Goal: Task Accomplishment & Management: Use online tool/utility

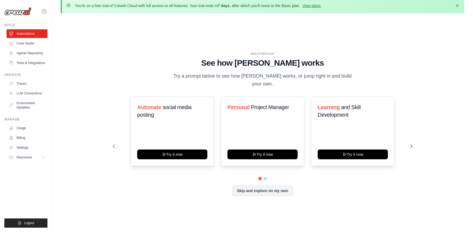
scroll to position [19, 0]
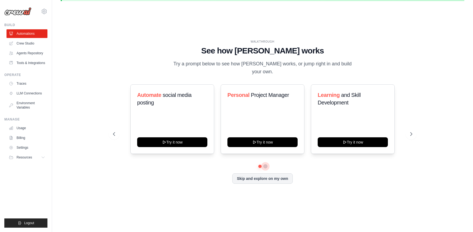
click at [264, 164] on button at bounding box center [265, 166] width 4 height 4
click at [414, 129] on button at bounding box center [411, 133] width 11 height 11
click at [411, 131] on icon at bounding box center [411, 133] width 5 height 5
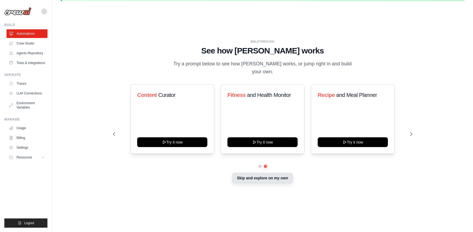
click at [260, 174] on button "Skip and explore on my own" at bounding box center [262, 178] width 60 height 10
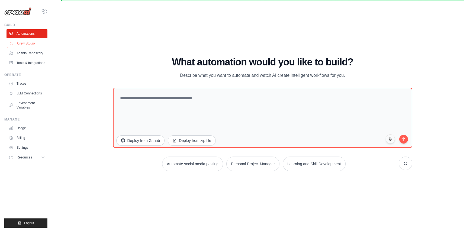
click at [31, 43] on link "Crew Studio" at bounding box center [27, 43] width 41 height 9
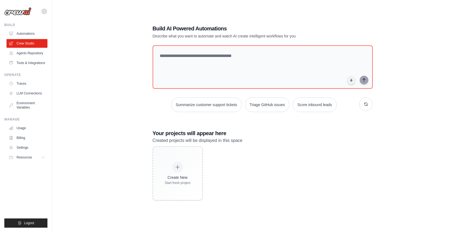
scroll to position [30, 0]
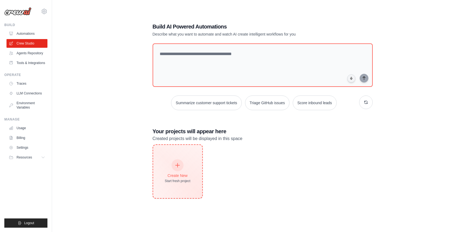
click at [179, 165] on icon at bounding box center [178, 165] width 6 height 6
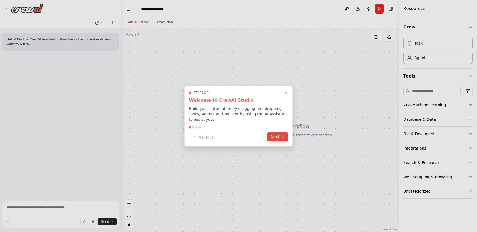
click at [280, 133] on button "Next" at bounding box center [277, 136] width 21 height 9
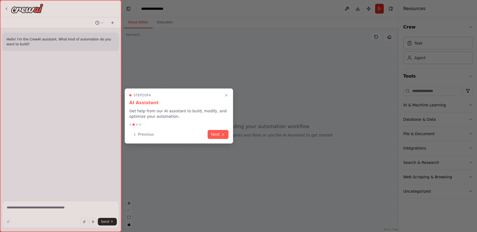
click at [229, 132] on div "Step 2 of 4 AI Assistant Get help from our AI assistant to build, modify, and o…" at bounding box center [179, 115] width 108 height 55
click at [224, 132] on icon at bounding box center [223, 134] width 4 height 4
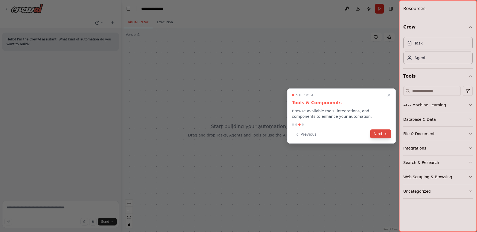
click at [376, 134] on button "Next" at bounding box center [380, 133] width 21 height 9
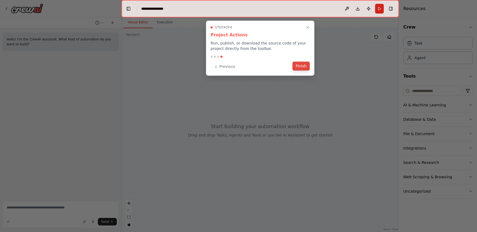
click at [305, 69] on button "Finish" at bounding box center [300, 66] width 17 height 9
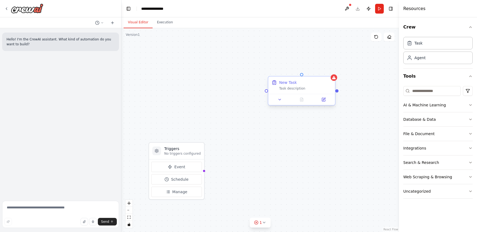
click at [306, 95] on div at bounding box center [301, 99] width 67 height 11
click at [332, 75] on button at bounding box center [330, 71] width 7 height 7
click at [332, 71] on icon at bounding box center [331, 71] width 2 height 3
click at [332, 73] on icon at bounding box center [331, 71] width 2 height 3
click at [320, 72] on button "Confirm" at bounding box center [315, 71] width 19 height 7
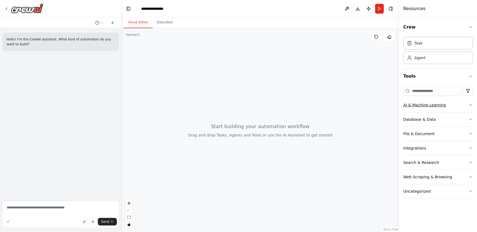
click at [456, 104] on button "AI & Machine Learning" at bounding box center [437, 105] width 69 height 14
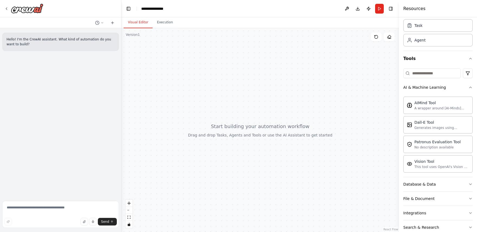
scroll to position [27, 0]
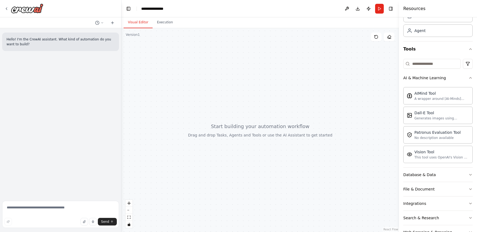
click at [469, 77] on div "Crew Task Agent Tools AI & Machine Learning AIMind Tool A wrapper around [AI-Mi…" at bounding box center [438, 124] width 78 height 214
click at [468, 77] on icon "button" at bounding box center [470, 78] width 4 height 4
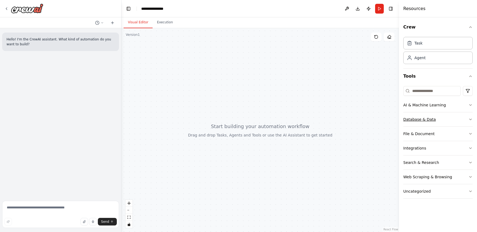
click at [437, 115] on button "Database & Data" at bounding box center [437, 119] width 69 height 14
click at [461, 118] on button "Database & Data" at bounding box center [437, 119] width 69 height 14
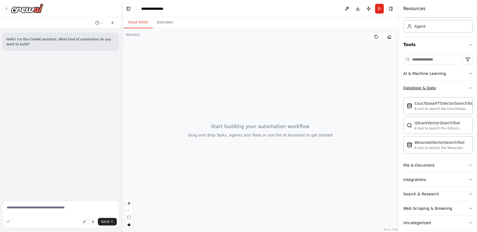
scroll to position [38, 0]
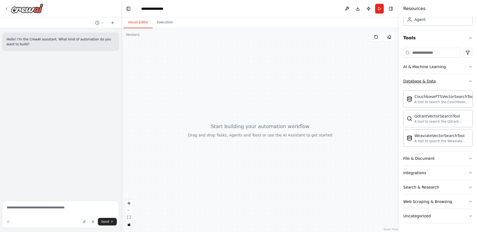
click at [468, 81] on icon "button" at bounding box center [470, 81] width 4 height 4
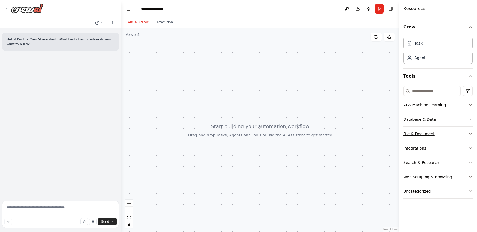
click at [470, 133] on icon "button" at bounding box center [470, 133] width 4 height 4
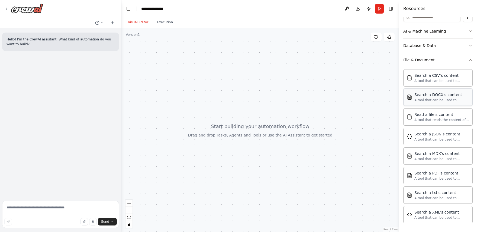
scroll to position [81, 0]
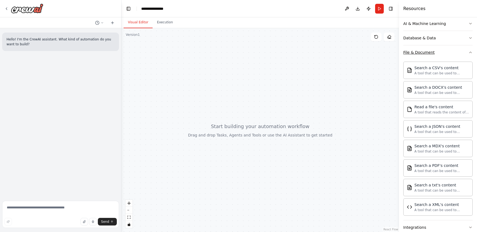
click at [468, 52] on icon "button" at bounding box center [470, 52] width 4 height 4
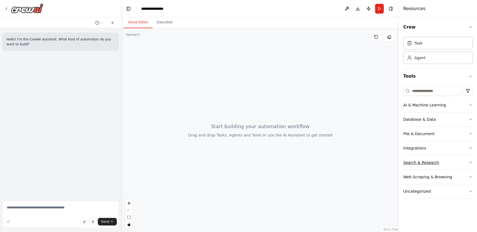
click at [469, 163] on icon "button" at bounding box center [470, 162] width 4 height 4
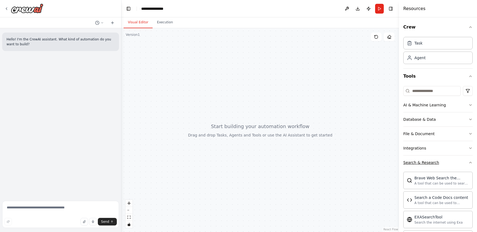
click at [468, 161] on icon "button" at bounding box center [470, 162] width 4 height 4
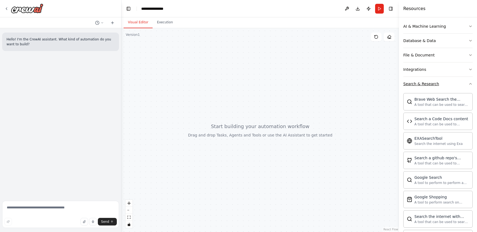
scroll to position [81, 0]
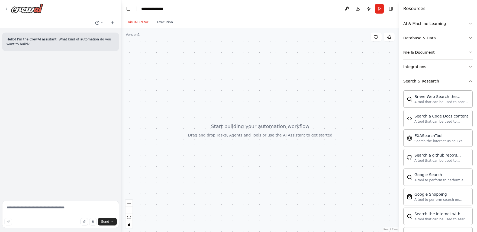
click at [465, 84] on button "Search & Research" at bounding box center [437, 81] width 69 height 14
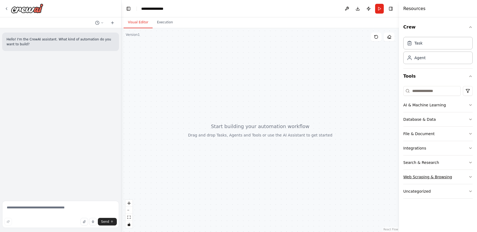
click at [469, 176] on icon "button" at bounding box center [470, 177] width 4 height 4
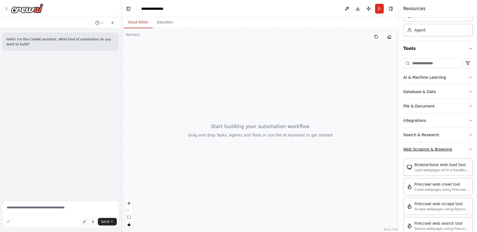
scroll to position [56, 0]
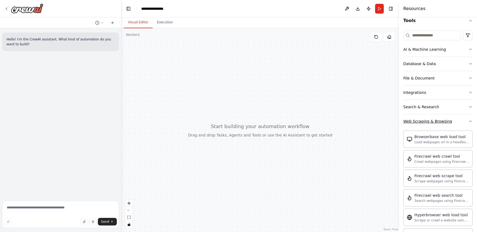
click at [468, 122] on icon "button" at bounding box center [470, 121] width 4 height 4
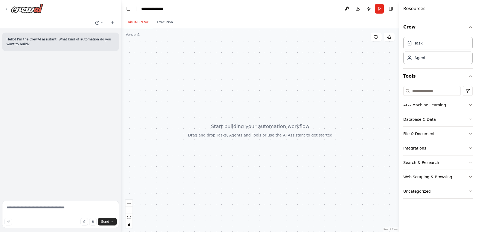
click at [468, 190] on icon "button" at bounding box center [470, 191] width 4 height 4
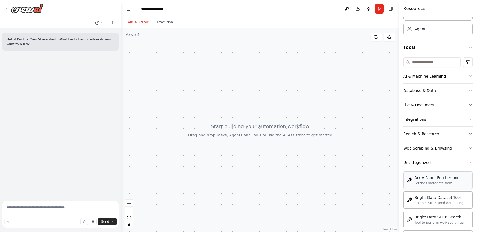
scroll to position [27, 0]
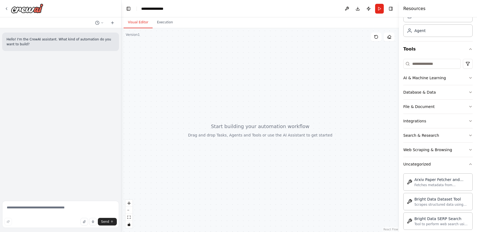
click at [469, 163] on div "Crew Task Agent Tools AI & Machine Learning Database & Data File & Document Int…" at bounding box center [438, 124] width 78 height 214
click at [468, 163] on icon "button" at bounding box center [470, 164] width 4 height 4
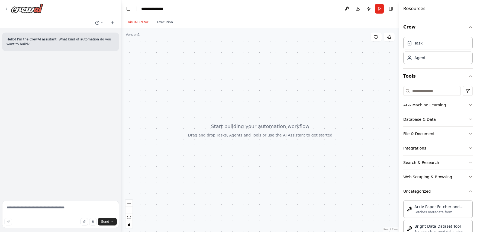
click at [468, 189] on icon "button" at bounding box center [470, 191] width 4 height 4
click at [435, 55] on div "Agent" at bounding box center [437, 57] width 69 height 12
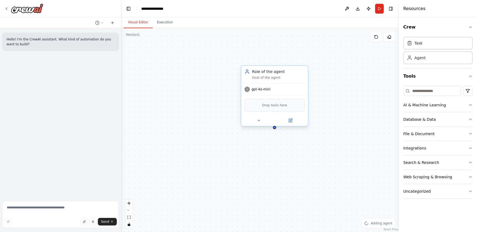
drag, startPoint x: 344, startPoint y: 94, endPoint x: 282, endPoint y: 94, distance: 61.8
click at [283, 90] on div "gpt-4o-mini" at bounding box center [274, 89] width 67 height 12
click at [284, 90] on div "gpt-4o-mini" at bounding box center [274, 89] width 67 height 12
click at [276, 107] on span "Drop tools here" at bounding box center [274, 104] width 25 height 5
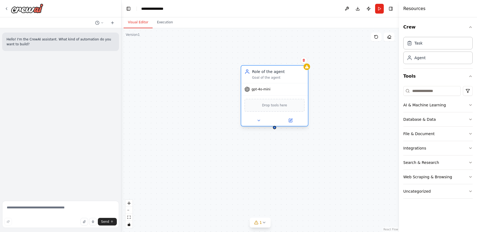
click at [251, 89] on div "gpt-4o-mini" at bounding box center [257, 88] width 26 height 5
click at [259, 120] on icon at bounding box center [259, 120] width 2 height 1
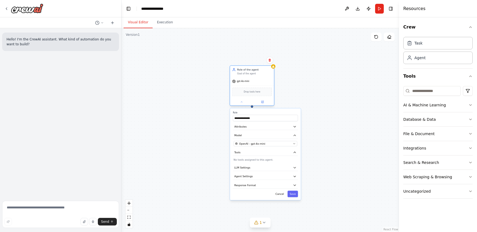
drag, startPoint x: 308, startPoint y: 124, endPoint x: 256, endPoint y: 46, distance: 93.5
click at [256, 88] on div "Drop tools here" at bounding box center [252, 92] width 40 height 9
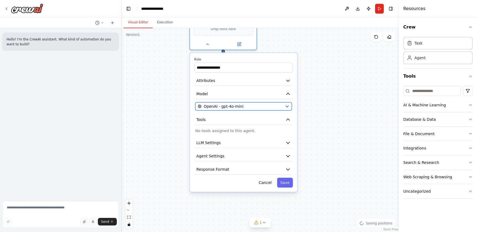
click at [271, 106] on div "OpenAI - gpt-4o-mini" at bounding box center [240, 106] width 85 height 5
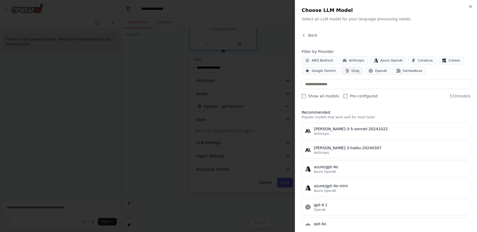
click at [356, 75] on button "Groq" at bounding box center [351, 71] width 21 height 8
click at [404, 70] on span "SambaNova" at bounding box center [413, 71] width 20 height 4
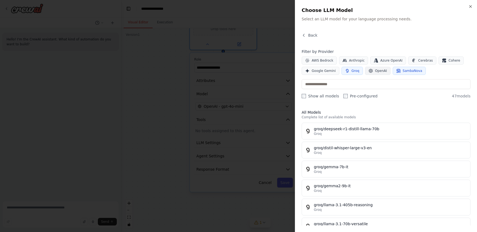
click at [376, 71] on span "OpenAI" at bounding box center [381, 71] width 12 height 4
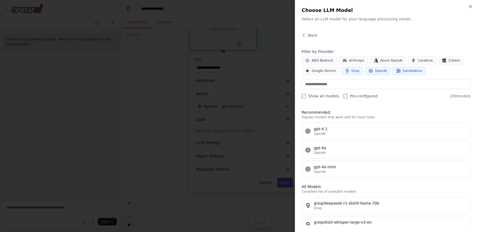
click at [352, 71] on span "Groq" at bounding box center [355, 71] width 8 height 4
click at [351, 59] on span "Anthropic" at bounding box center [357, 60] width 16 height 4
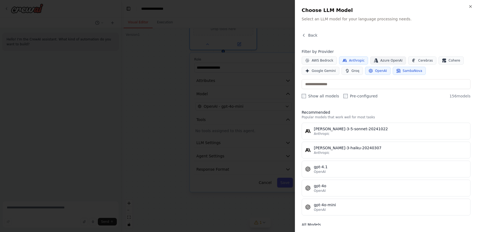
click at [386, 59] on span "Azure OpenAI" at bounding box center [391, 60] width 22 height 4
click at [329, 71] on span "Google Gemini" at bounding box center [324, 71] width 24 height 4
click at [331, 71] on span "Google Gemini" at bounding box center [324, 71] width 24 height 4
drag, startPoint x: 354, startPoint y: 58, endPoint x: 363, endPoint y: 58, distance: 8.4
click at [355, 58] on span "Anthropic" at bounding box center [357, 60] width 16 height 4
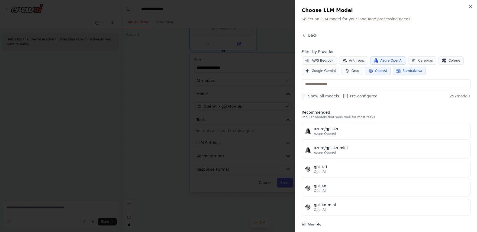
click at [387, 58] on span "Azure OpenAI" at bounding box center [391, 60] width 22 height 4
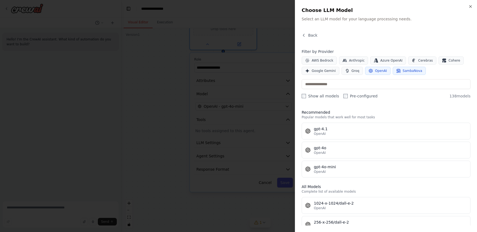
click at [377, 69] on span "OpenAI" at bounding box center [381, 71] width 12 height 4
click at [403, 70] on span "SambaNova" at bounding box center [413, 71] width 20 height 4
click at [376, 71] on span "OpenAI" at bounding box center [381, 71] width 12 height 4
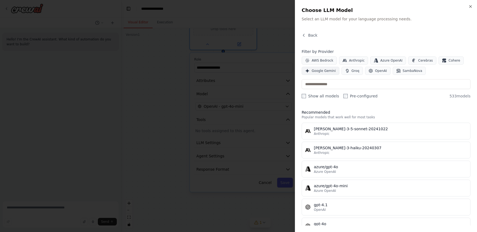
click at [319, 71] on span "Google Gemini" at bounding box center [324, 71] width 24 height 4
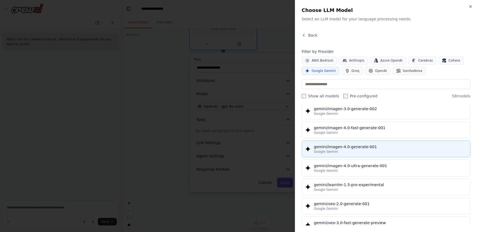
scroll to position [1000, 0]
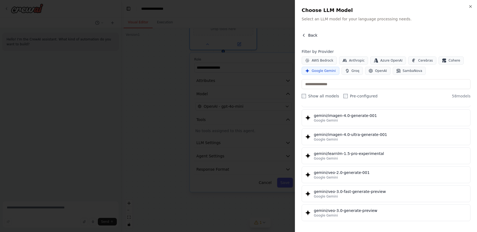
click at [315, 34] on span "Back" at bounding box center [312, 35] width 9 height 5
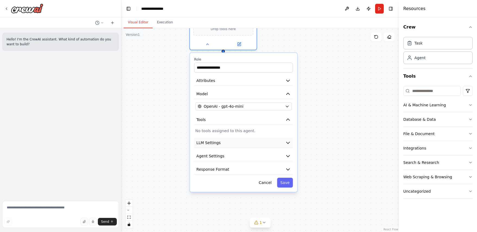
click at [283, 141] on button "LLM Settings" at bounding box center [243, 143] width 99 height 10
click at [287, 142] on icon "button" at bounding box center [287, 143] width 3 height 2
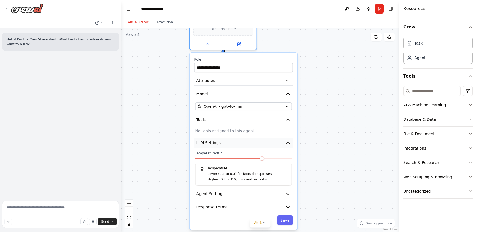
click at [287, 142] on icon "button" at bounding box center [287, 143] width 3 height 2
click at [289, 145] on icon "button" at bounding box center [287, 142] width 5 height 5
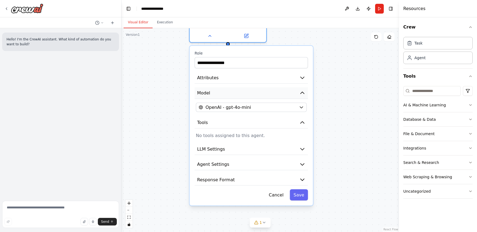
drag, startPoint x: 252, startPoint y: 88, endPoint x: 282, endPoint y: 94, distance: 31.0
click at [282, 94] on button "Model" at bounding box center [251, 93] width 113 height 12
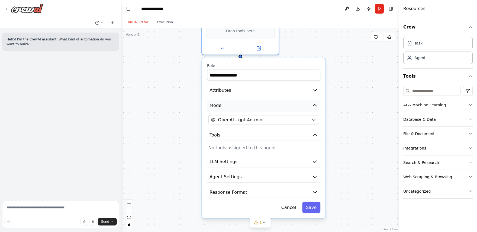
drag, startPoint x: 285, startPoint y: 104, endPoint x: 286, endPoint y: 106, distance: 3.0
click at [286, 106] on button "Model" at bounding box center [263, 106] width 113 height 12
click at [297, 86] on button "Attributes" at bounding box center [263, 91] width 113 height 12
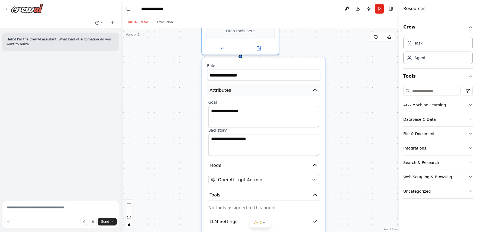
click at [297, 86] on button "Attributes" at bounding box center [263, 91] width 113 height 12
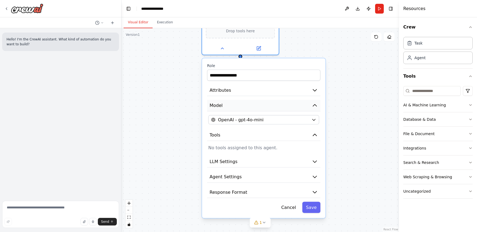
click at [310, 102] on button "Model" at bounding box center [263, 106] width 113 height 12
click at [314, 106] on icon "button" at bounding box center [315, 105] width 4 height 2
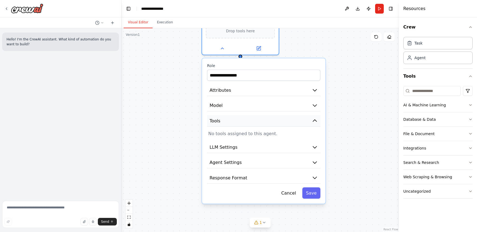
click at [316, 122] on icon "button" at bounding box center [315, 120] width 6 height 6
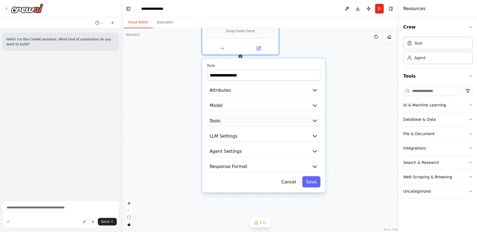
click at [316, 122] on icon "button" at bounding box center [315, 120] width 6 height 6
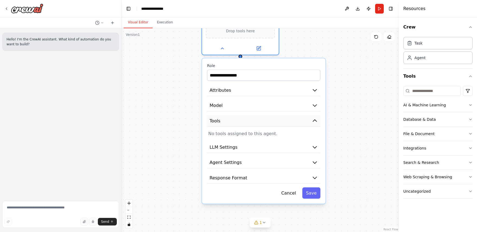
click at [316, 122] on icon "button" at bounding box center [315, 120] width 6 height 6
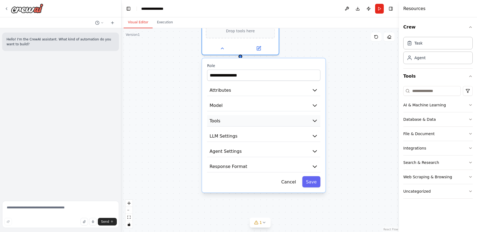
click at [316, 122] on icon "button" at bounding box center [315, 120] width 6 height 6
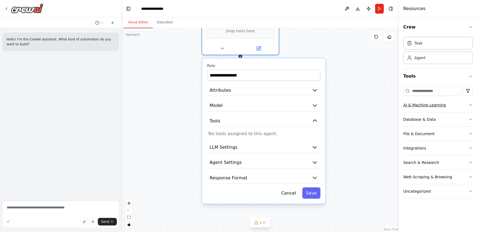
click at [431, 107] on div "AI & Machine Learning" at bounding box center [424, 104] width 43 height 5
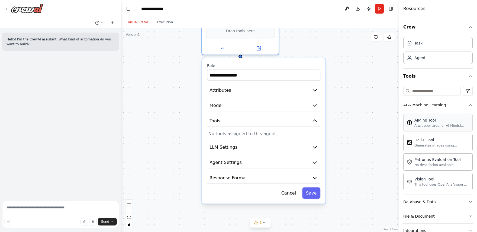
click at [433, 120] on div "AIMind Tool" at bounding box center [441, 119] width 55 height 5
click at [316, 118] on icon "button" at bounding box center [315, 120] width 6 height 6
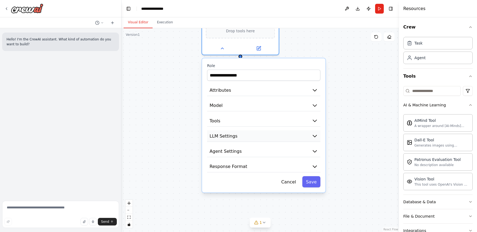
click at [314, 134] on icon "button" at bounding box center [315, 136] width 6 height 6
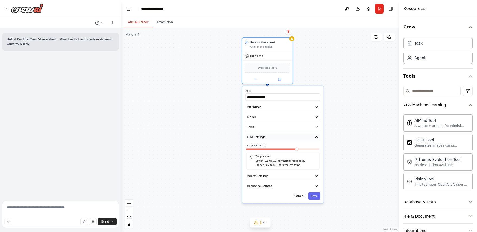
click at [315, 138] on icon "button" at bounding box center [316, 137] width 4 height 4
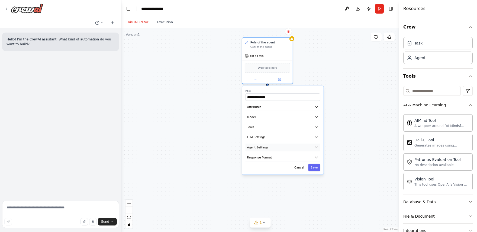
click at [315, 150] on button "Agent Settings" at bounding box center [283, 147] width 75 height 8
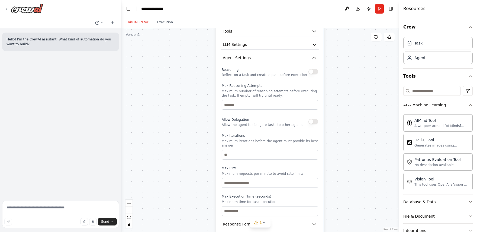
drag, startPoint x: 353, startPoint y: 146, endPoint x: 351, endPoint y: 58, distance: 87.6
click at [351, 58] on div "**********" at bounding box center [259, 130] width 277 height 204
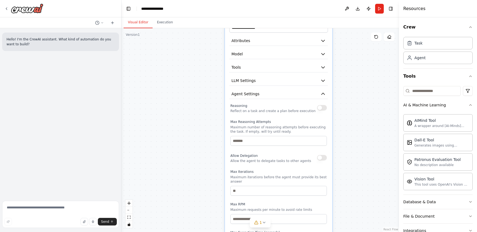
drag, startPoint x: 352, startPoint y: 126, endPoint x: 359, endPoint y: 169, distance: 44.0
click at [360, 172] on div "**********" at bounding box center [259, 130] width 277 height 204
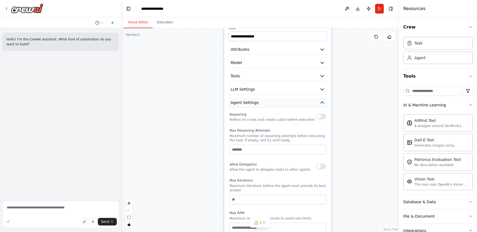
click at [323, 103] on icon "button" at bounding box center [321, 102] width 5 height 5
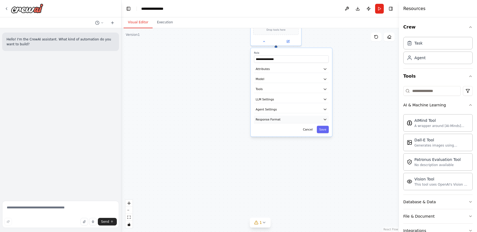
click at [318, 121] on button "Response Format" at bounding box center [291, 119] width 75 height 8
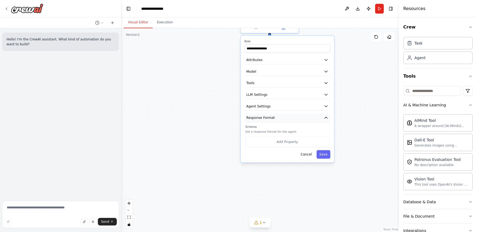
click at [324, 118] on icon "button" at bounding box center [326, 117] width 5 height 5
click at [322, 128] on button "Save" at bounding box center [324, 129] width 14 height 8
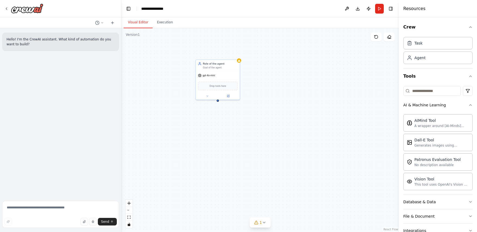
drag, startPoint x: 293, startPoint y: 79, endPoint x: 231, endPoint y: 112, distance: 70.0
click at [231, 112] on div "Role of the agent Goal of the agent gpt-4o-mini Drop tools here" at bounding box center [259, 130] width 277 height 204
click at [217, 103] on div "Role of the agent Goal of the agent gpt-4o-mini Drop tools here" at bounding box center [259, 130] width 277 height 204
click at [219, 102] on div "Role of the agent Goal of the agent gpt-4o-mini Drop tools here" at bounding box center [259, 130] width 277 height 204
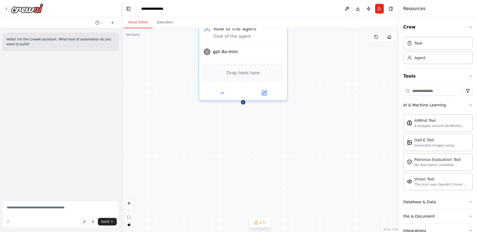
drag, startPoint x: 252, startPoint y: 143, endPoint x: 324, endPoint y: 171, distance: 77.3
click at [324, 172] on div "Role of the agent Goal of the agent gpt-4o-mini Drop tools here" at bounding box center [259, 130] width 277 height 204
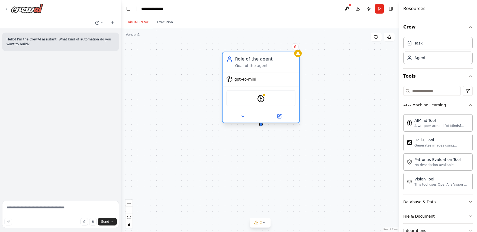
drag, startPoint x: 281, startPoint y: 71, endPoint x: 276, endPoint y: 83, distance: 13.0
click at [276, 83] on div "gpt-4o-mini" at bounding box center [260, 79] width 77 height 14
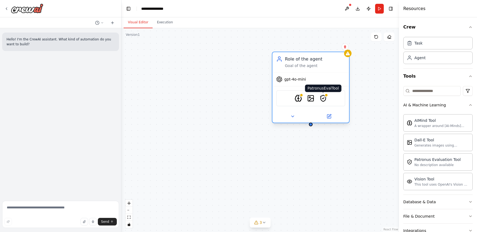
drag, startPoint x: 272, startPoint y: 98, endPoint x: 328, endPoint y: 98, distance: 56.6
click at [327, 98] on img at bounding box center [323, 98] width 8 height 8
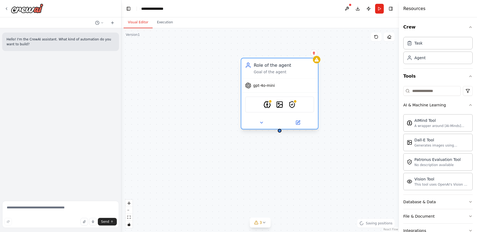
drag, startPoint x: 310, startPoint y: 76, endPoint x: 296, endPoint y: 67, distance: 17.0
click at [274, 82] on div "gpt-4o-mini" at bounding box center [279, 86] width 77 height 14
click at [315, 53] on icon at bounding box center [313, 52] width 3 height 3
click at [298, 54] on button "Confirm" at bounding box center [298, 53] width 19 height 7
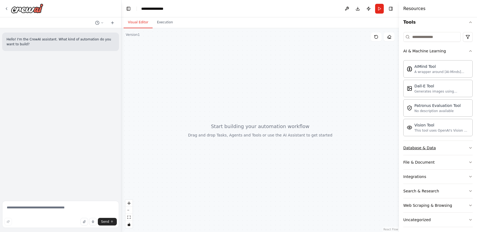
scroll to position [54, 0]
click at [455, 143] on button "Database & Data" at bounding box center [437, 147] width 69 height 14
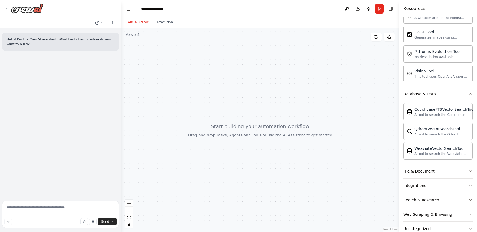
scroll to position [108, 0]
click at [468, 91] on icon "button" at bounding box center [470, 93] width 4 height 4
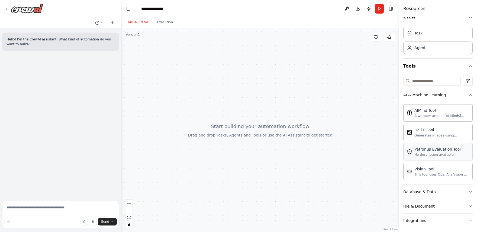
scroll to position [4, 0]
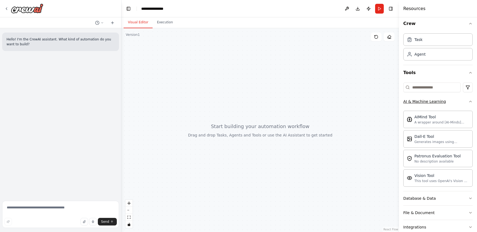
click at [464, 101] on button "AI & Machine Learning" at bounding box center [437, 101] width 69 height 14
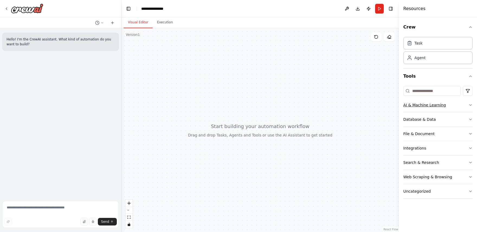
scroll to position [0, 0]
click at [440, 93] on input at bounding box center [431, 91] width 57 height 10
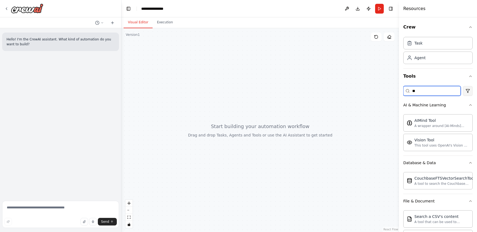
type input "*"
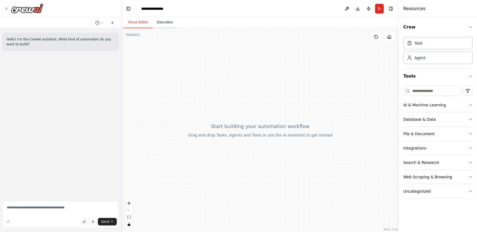
click at [166, 26] on button "Execution" at bounding box center [165, 22] width 25 height 11
click at [132, 23] on button "Visual Editor" at bounding box center [138, 22] width 29 height 11
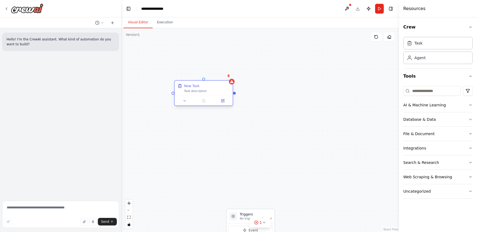
drag, startPoint x: 276, startPoint y: 91, endPoint x: 212, endPoint y: 89, distance: 64.2
click at [212, 89] on div "Task description" at bounding box center [207, 91] width 46 height 4
click at [224, 76] on icon at bounding box center [224, 75] width 2 height 3
click at [210, 75] on button "Confirm" at bounding box center [208, 75] width 19 height 7
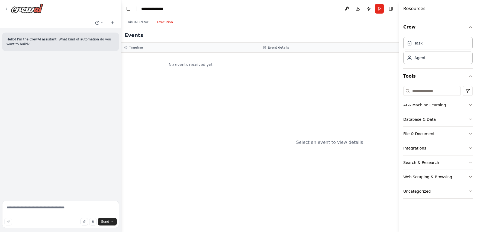
click at [166, 22] on button "Execution" at bounding box center [165, 22] width 25 height 11
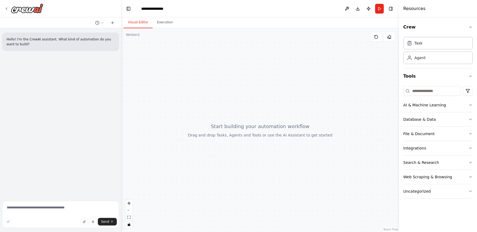
click at [136, 20] on button "Visual Editor" at bounding box center [138, 22] width 29 height 11
click at [160, 10] on div "**********" at bounding box center [154, 8] width 27 height 5
click at [169, 8] on div "**********" at bounding box center [161, 8] width 41 height 5
click at [229, 66] on div at bounding box center [259, 130] width 277 height 204
click at [469, 213] on icon "Notifications (F8)" at bounding box center [468, 212] width 4 height 4
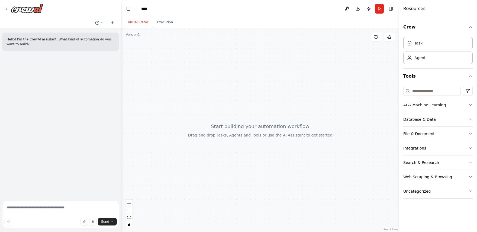
click at [467, 188] on button "Uncategorized" at bounding box center [437, 191] width 69 height 14
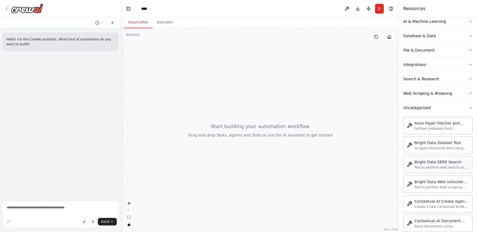
scroll to position [56, 0]
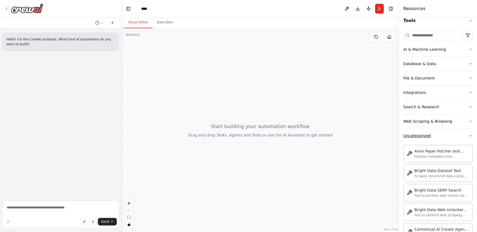
click at [468, 136] on icon "button" at bounding box center [470, 135] width 4 height 4
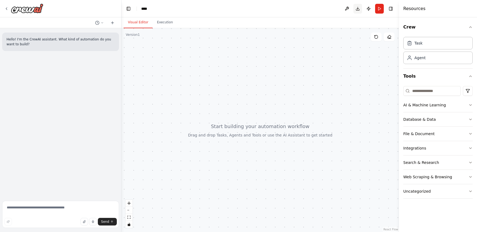
click at [359, 8] on button "Download" at bounding box center [357, 9] width 9 height 10
click at [367, 9] on button "Publish" at bounding box center [368, 9] width 9 height 10
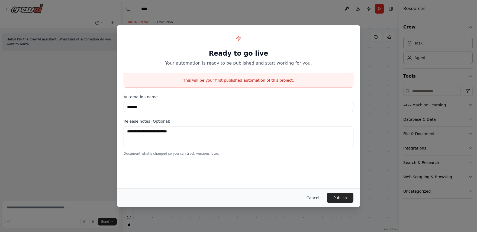
click at [317, 197] on button "Cancel" at bounding box center [312, 198] width 21 height 10
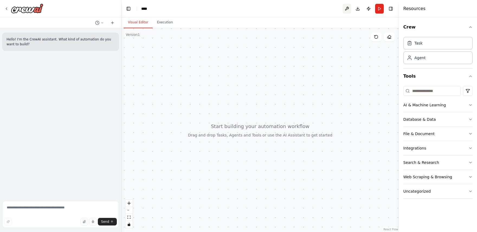
click at [349, 8] on button at bounding box center [347, 9] width 9 height 10
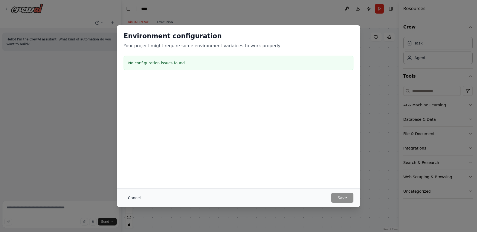
click at [127, 198] on button "Cancel" at bounding box center [134, 198] width 21 height 10
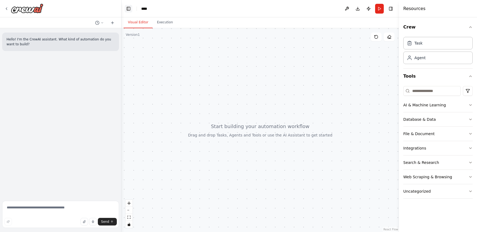
click at [127, 8] on button "Toggle Left Sidebar" at bounding box center [129, 9] width 8 height 8
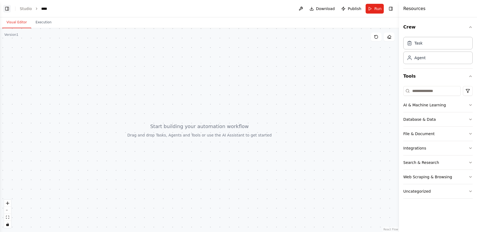
click at [7, 7] on button "Toggle Left Sidebar" at bounding box center [7, 9] width 8 height 8
